Goal: Navigation & Orientation: Find specific page/section

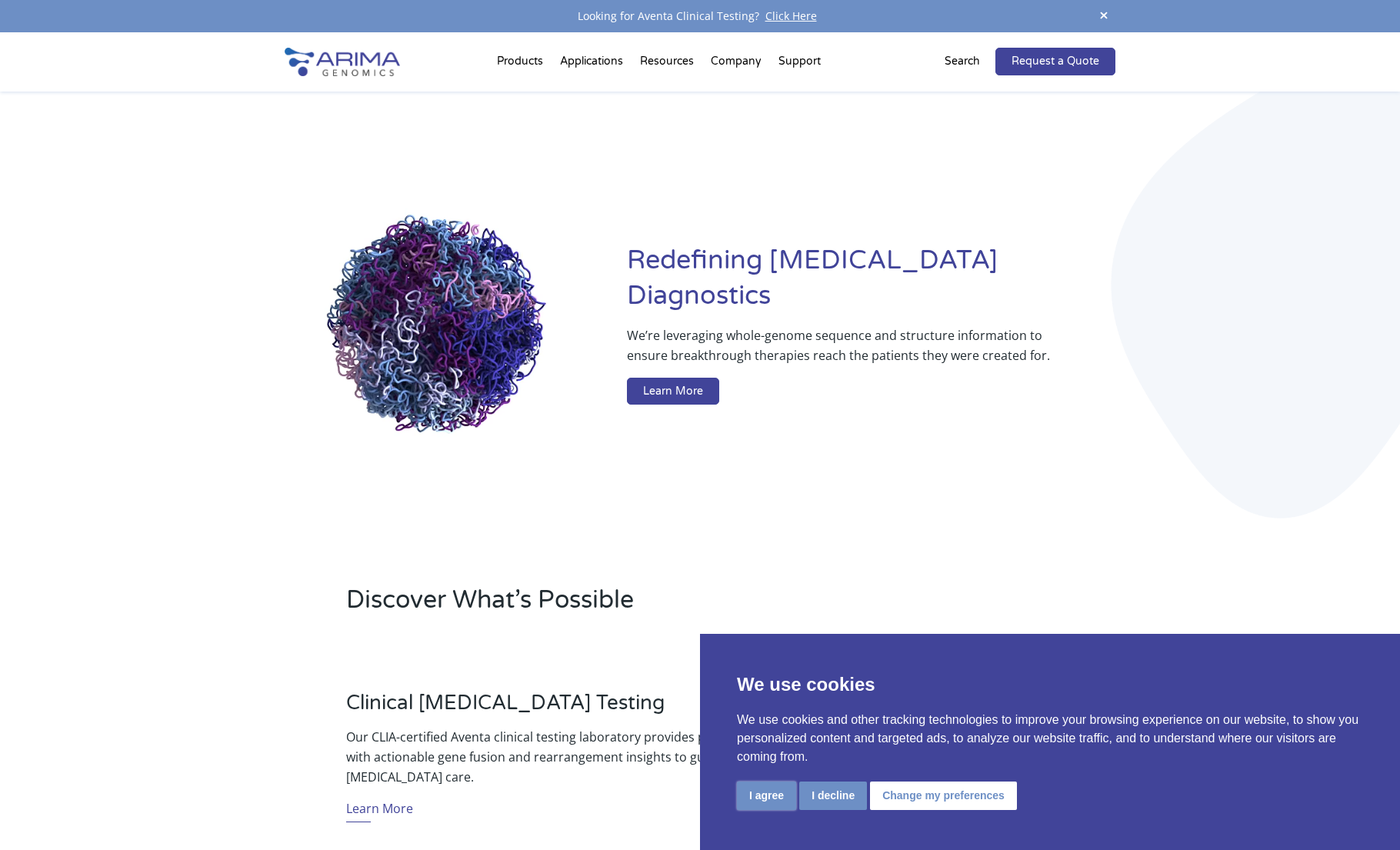
click at [775, 795] on button "I agree" at bounding box center [766, 795] width 59 height 28
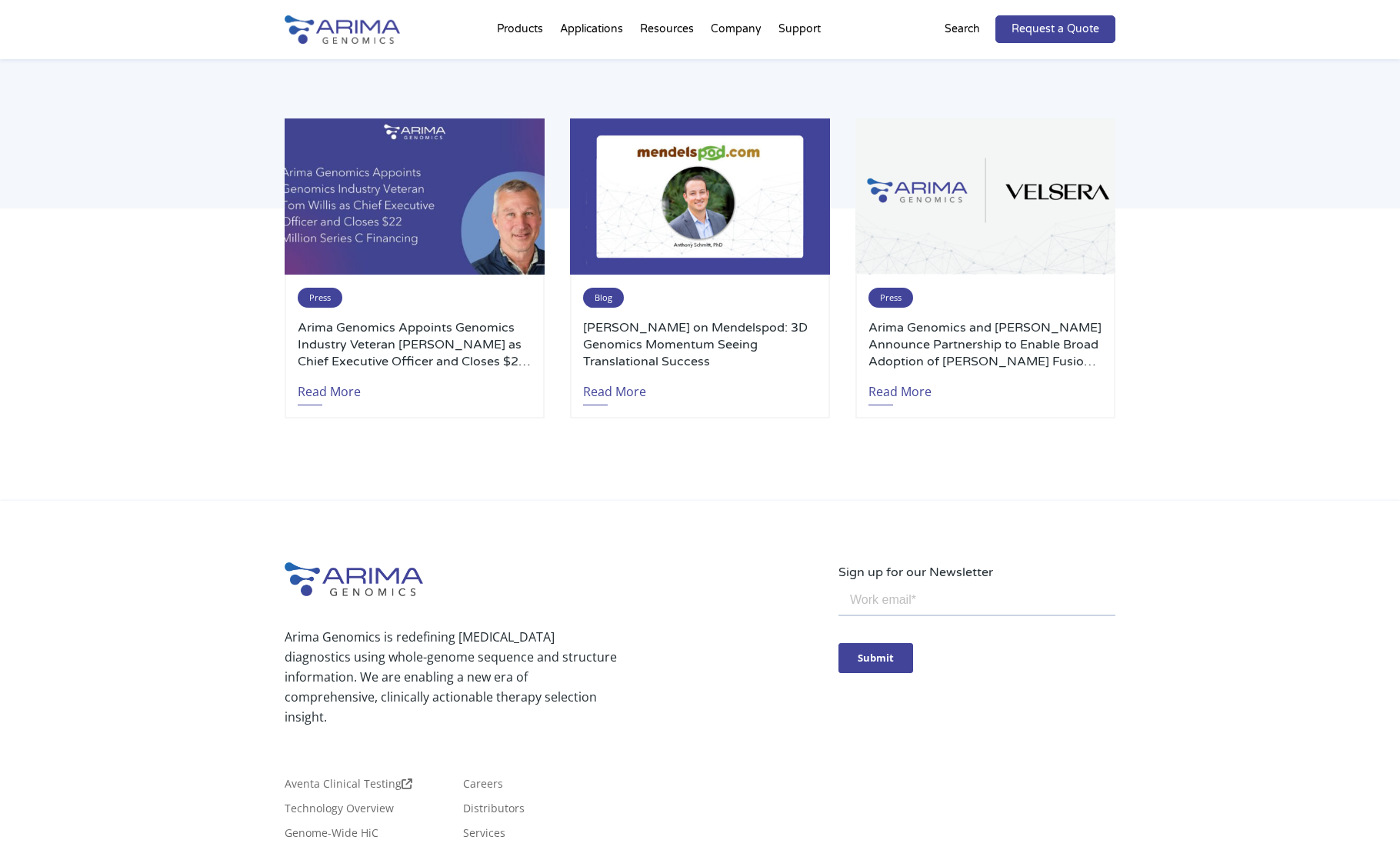
scroll to position [3278, 0]
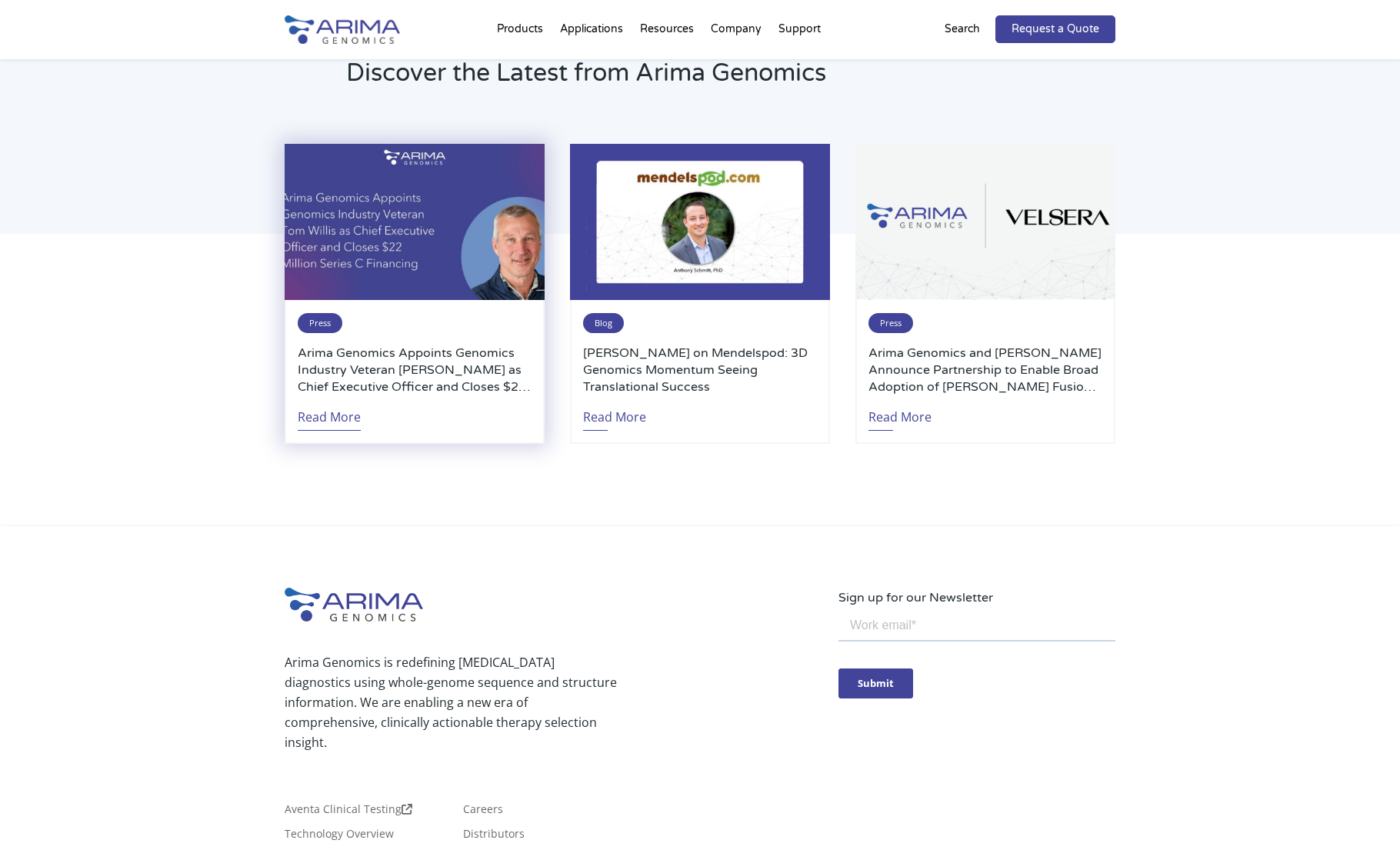
click at [322, 419] on link "Read More" at bounding box center [330, 413] width 63 height 35
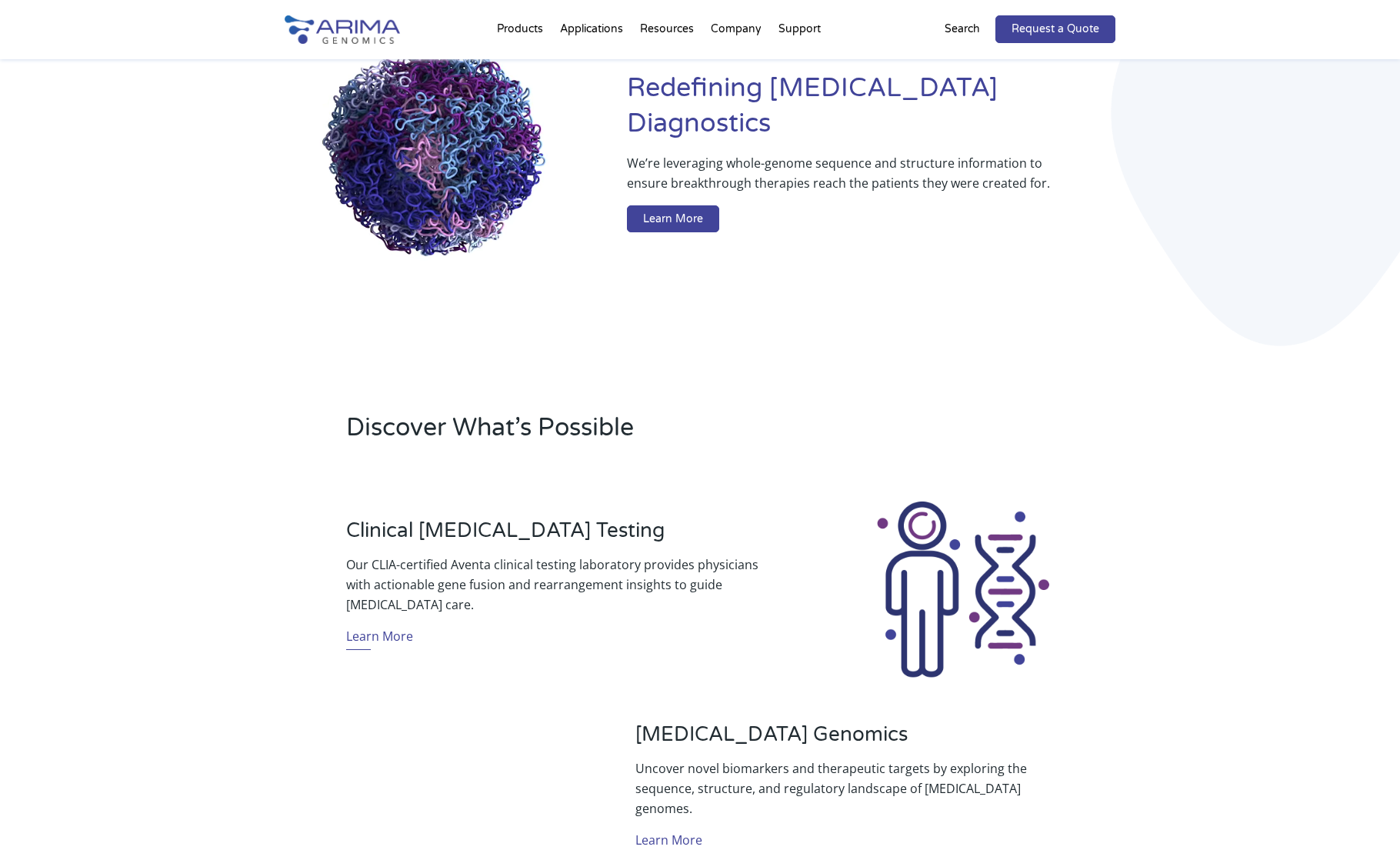
scroll to position [0, 0]
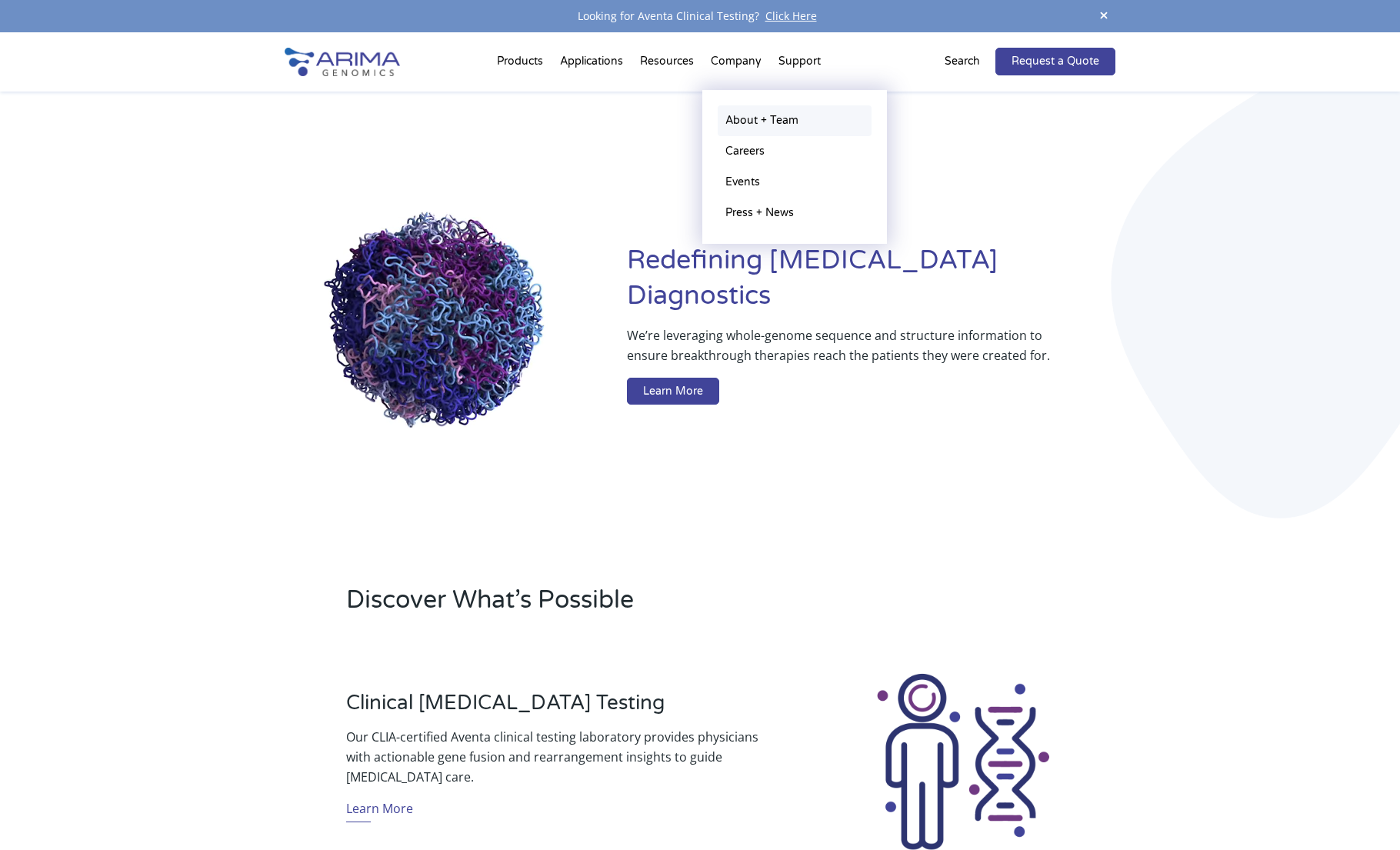
click at [744, 113] on link "About + Team" at bounding box center [795, 121] width 154 height 31
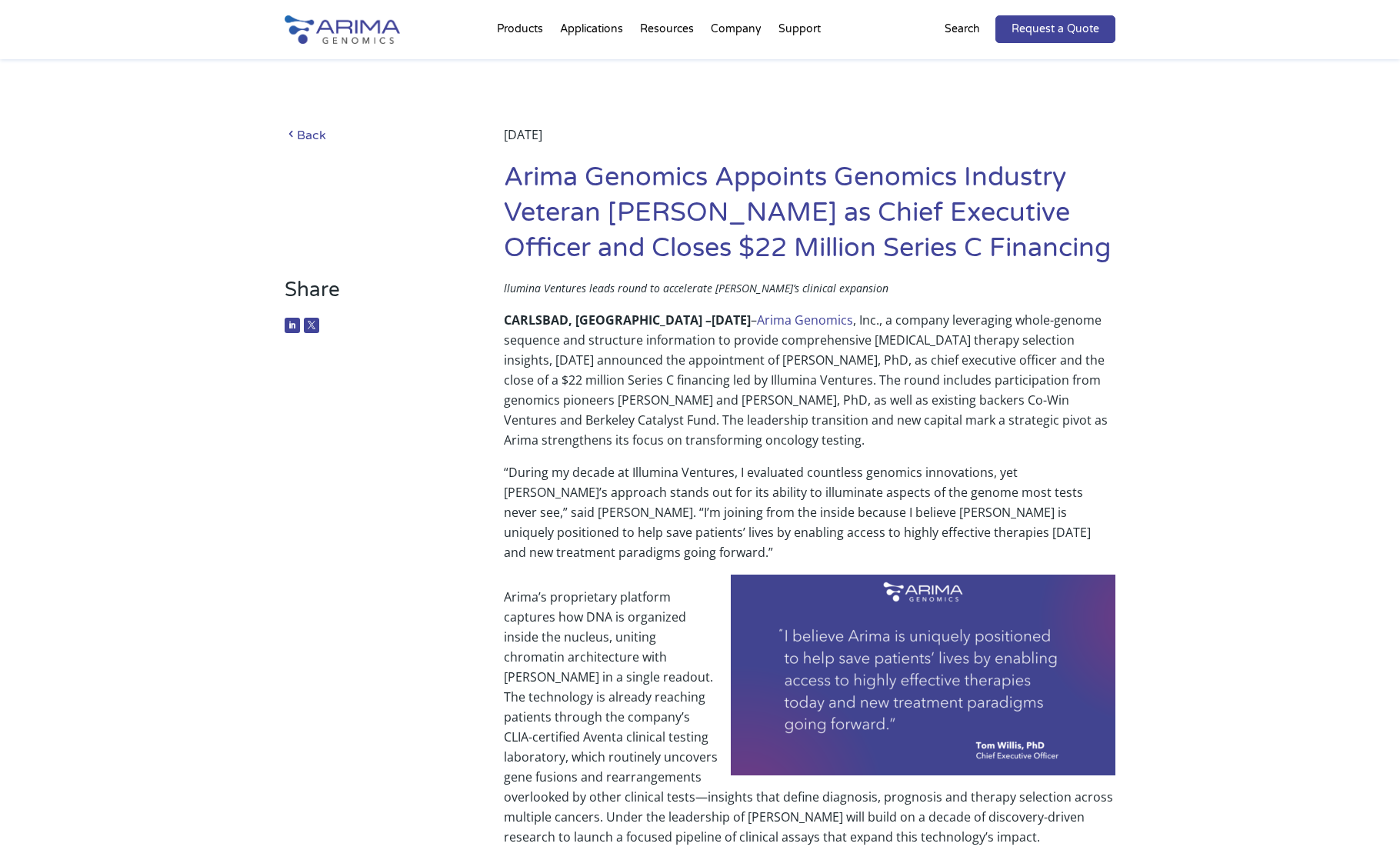
click at [289, 139] on span at bounding box center [290, 135] width 12 height 13
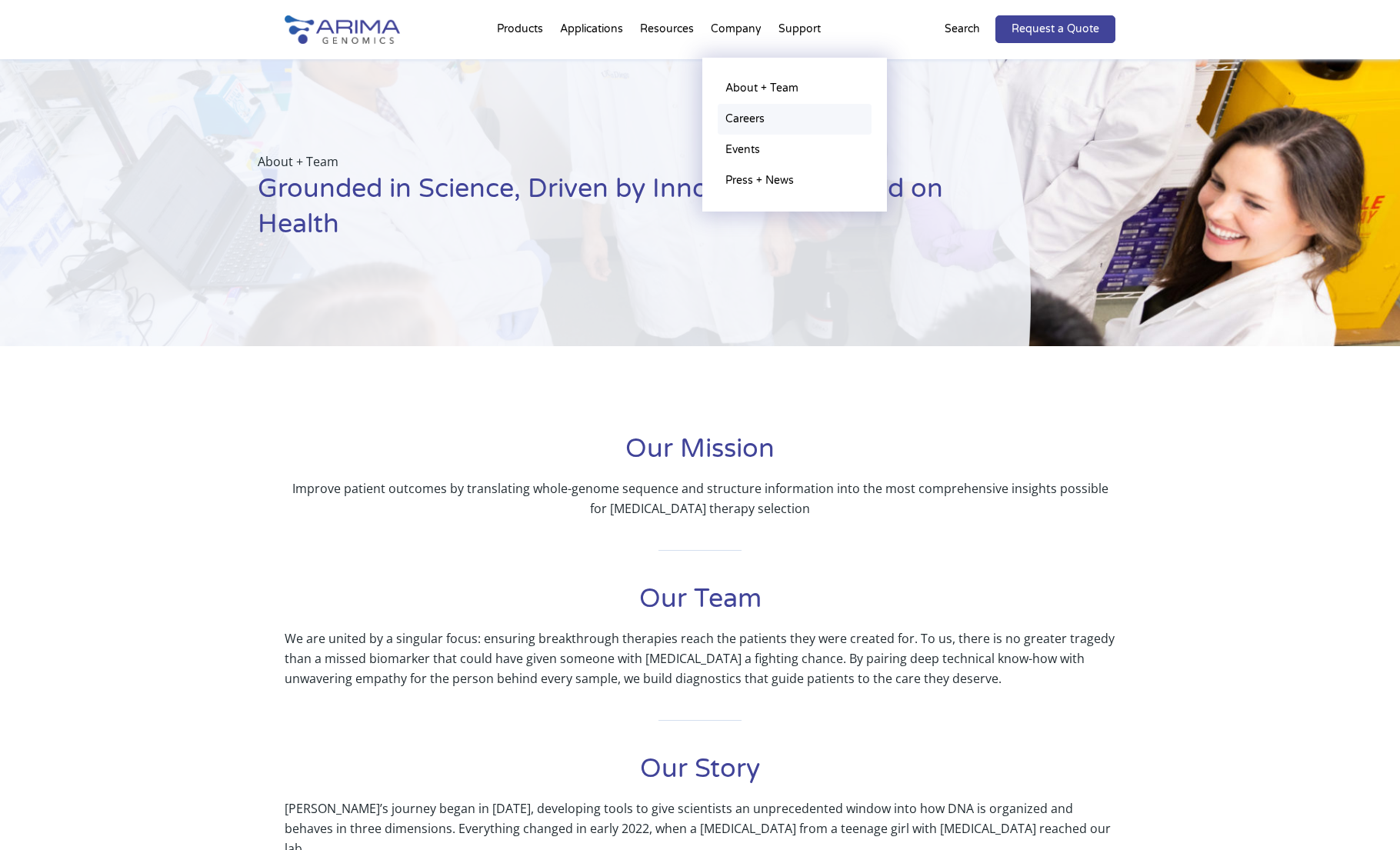
click at [737, 116] on link "Careers" at bounding box center [795, 119] width 154 height 31
